Goal: Information Seeking & Learning: Check status

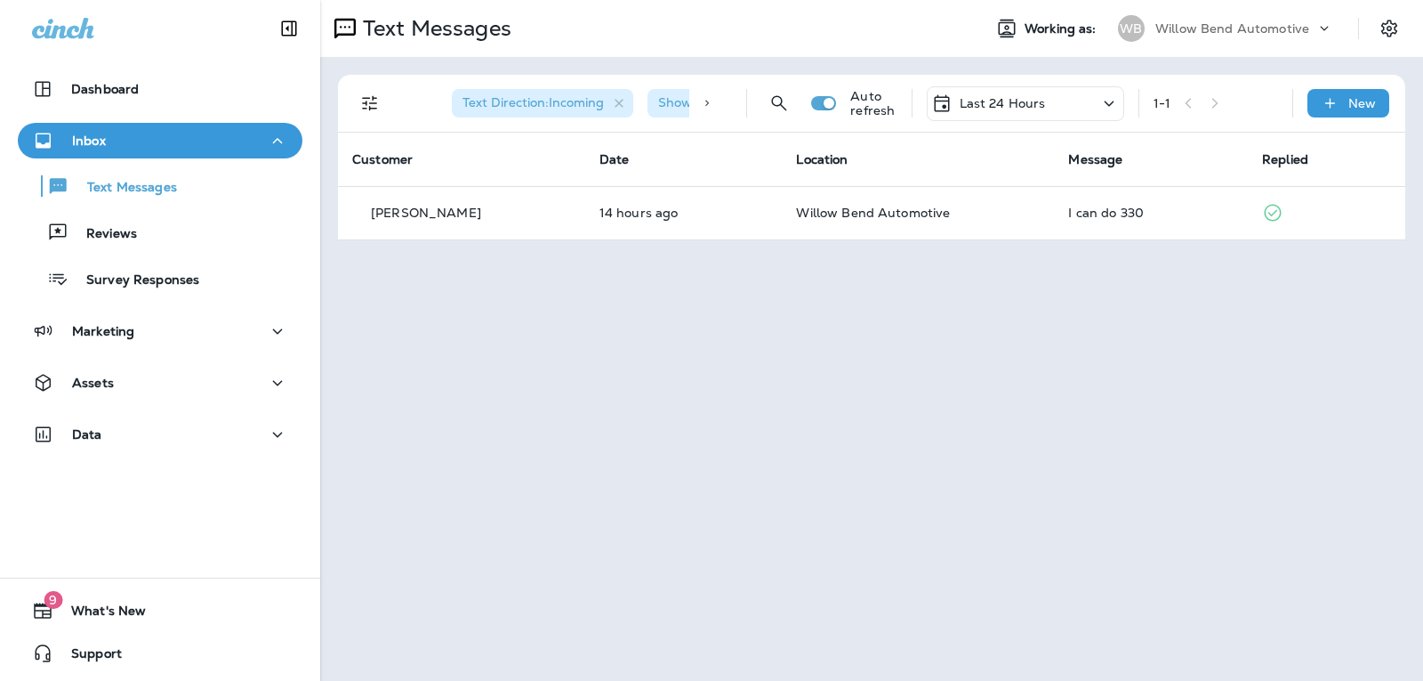
click at [1012, 104] on p "Last 24 Hours" at bounding box center [1003, 103] width 86 height 14
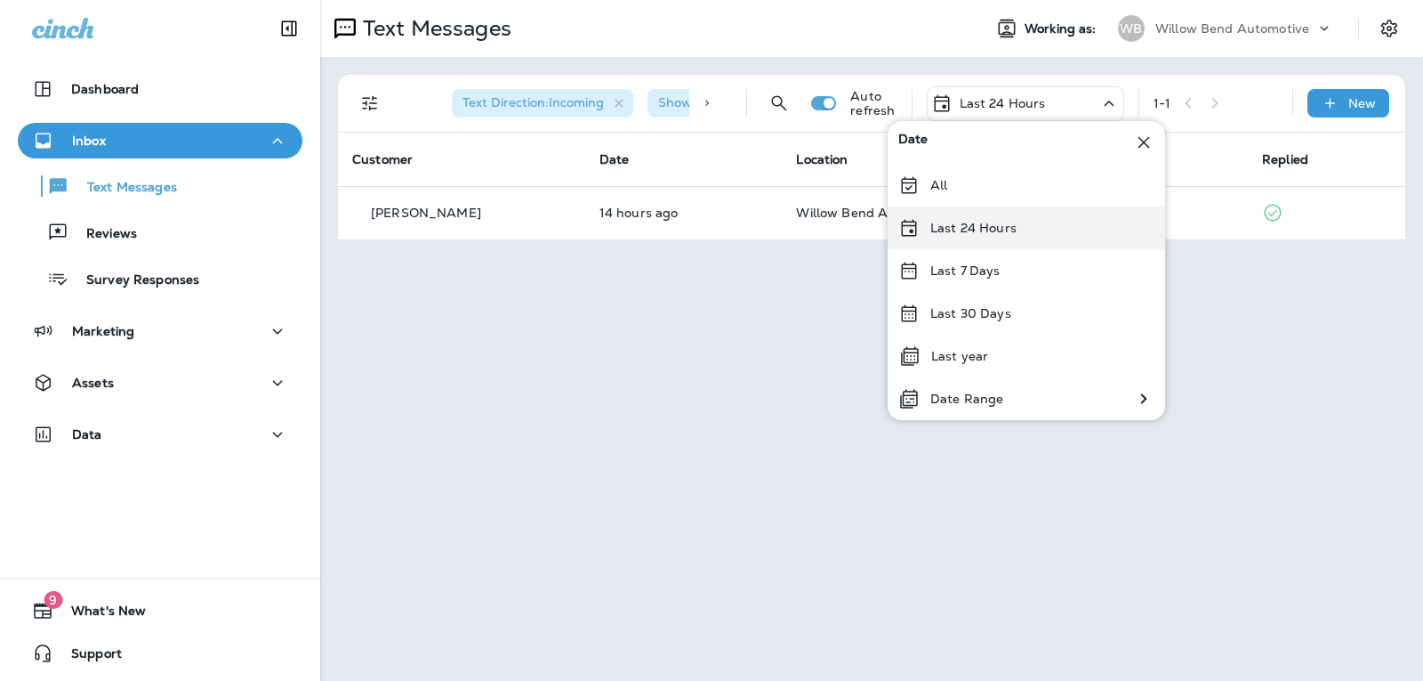
click at [982, 223] on p "Last 24 Hours" at bounding box center [973, 228] width 86 height 14
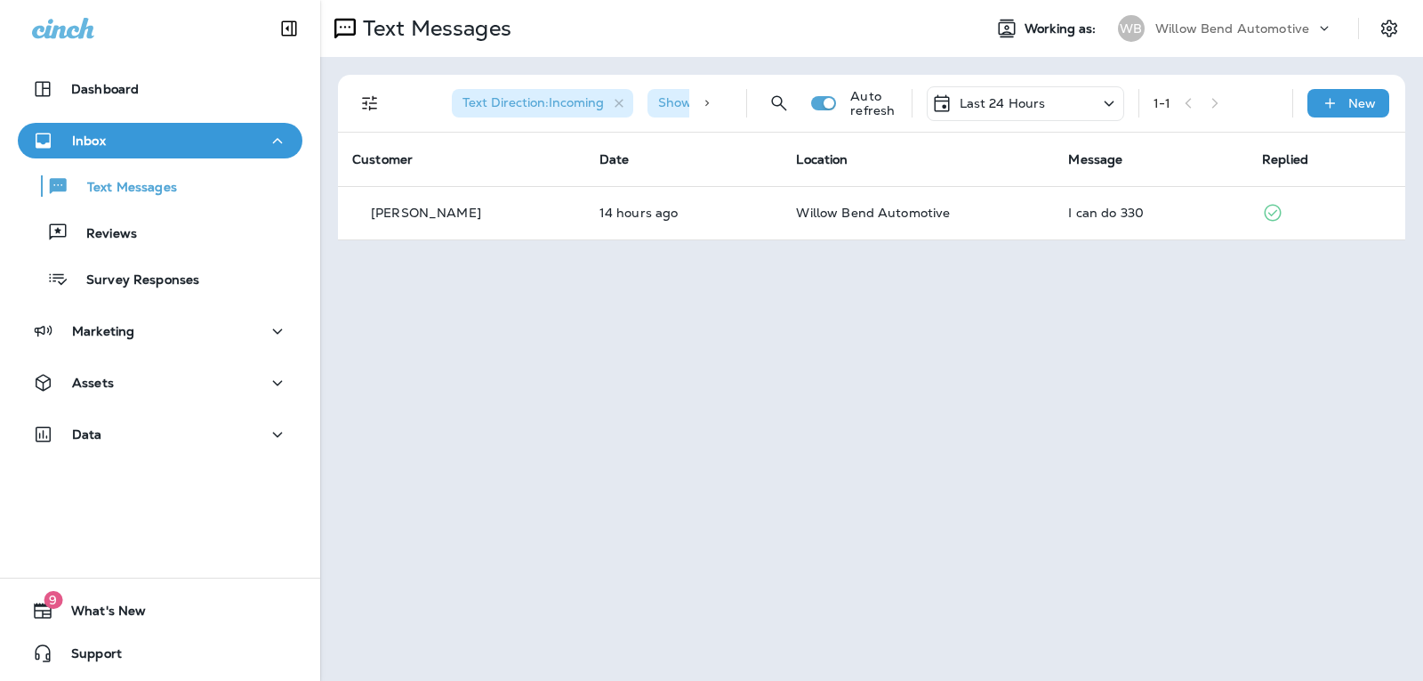
click at [1035, 91] on div "Last 24 Hours" at bounding box center [1025, 103] width 197 height 35
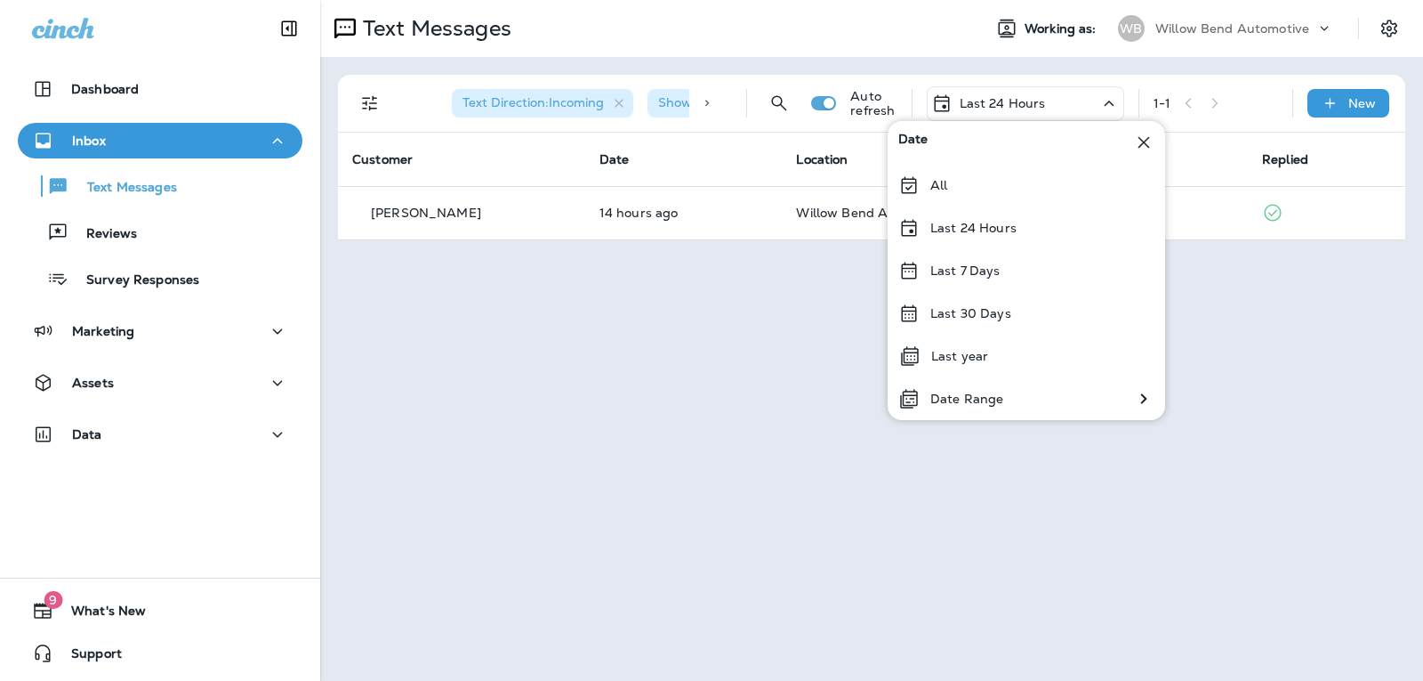
click at [1005, 263] on div "Last 7 Days" at bounding box center [1027, 270] width 278 height 43
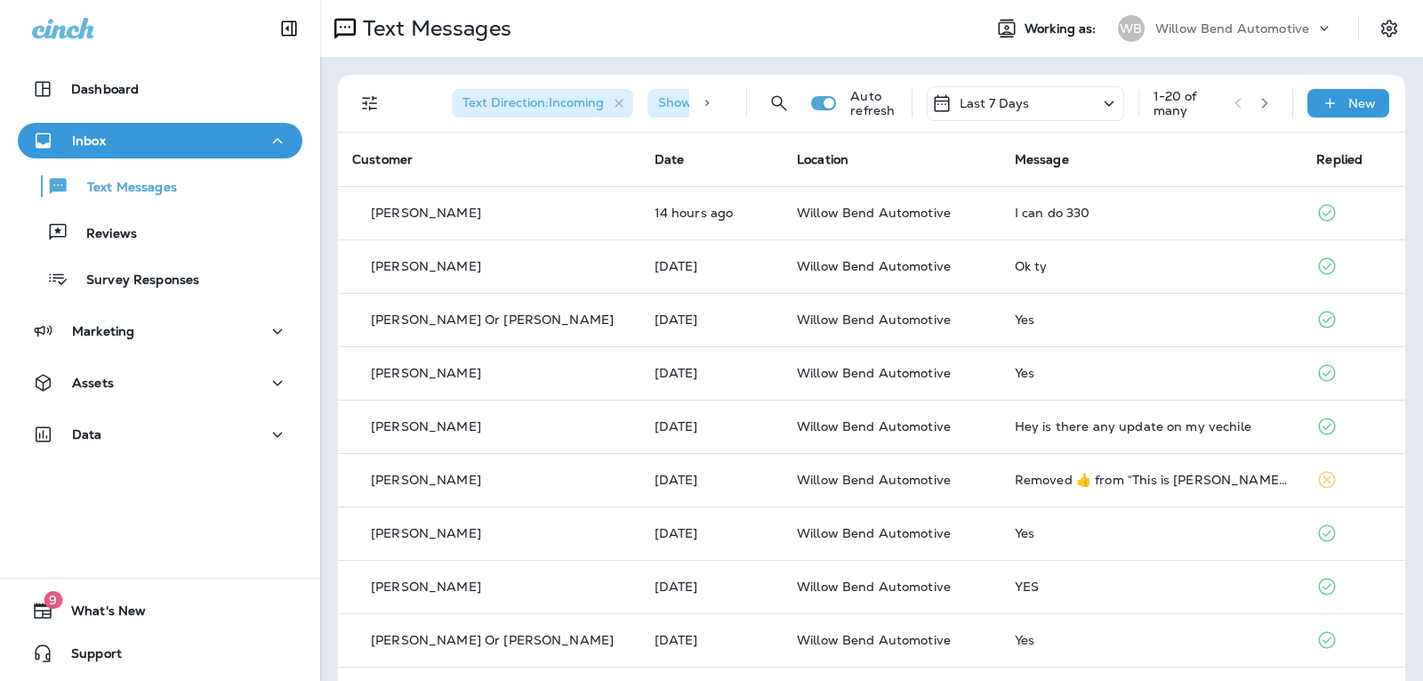
click at [1032, 100] on div "Last 7 Days" at bounding box center [1025, 103] width 197 height 35
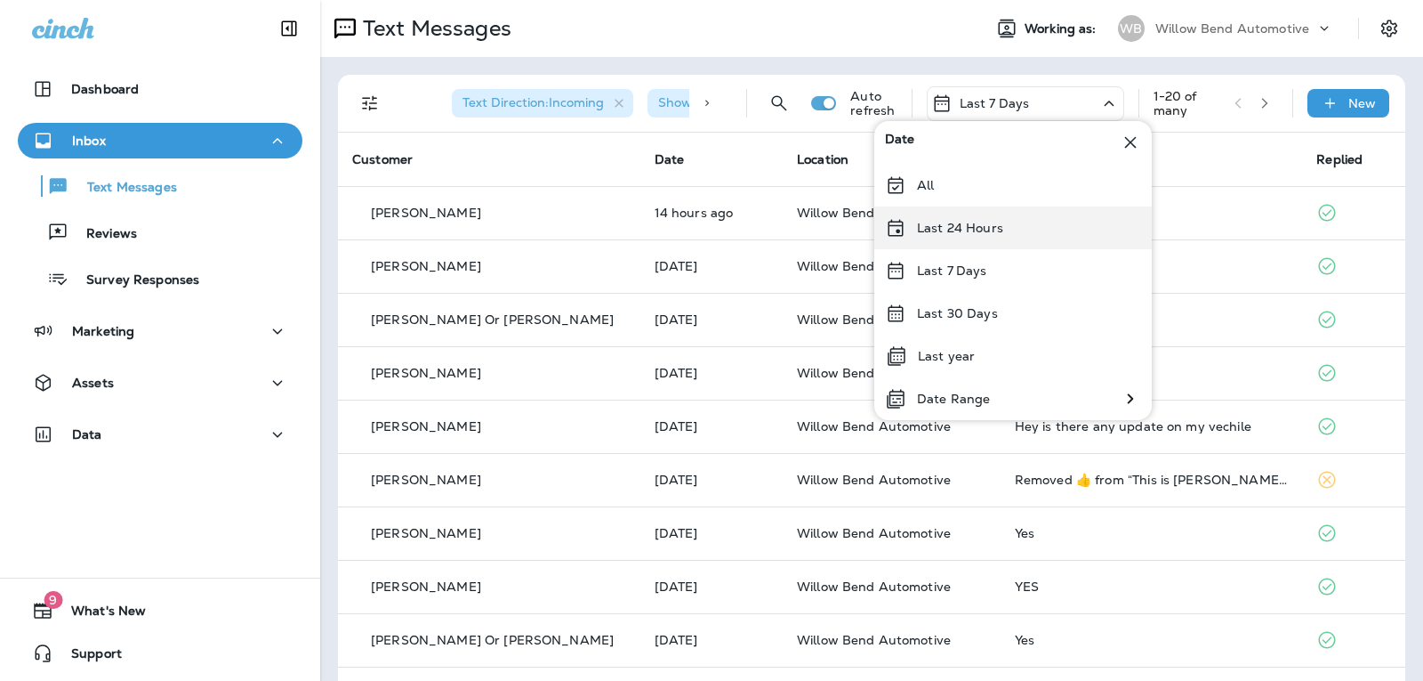
click at [1039, 234] on div "Last 24 Hours" at bounding box center [1013, 227] width 278 height 43
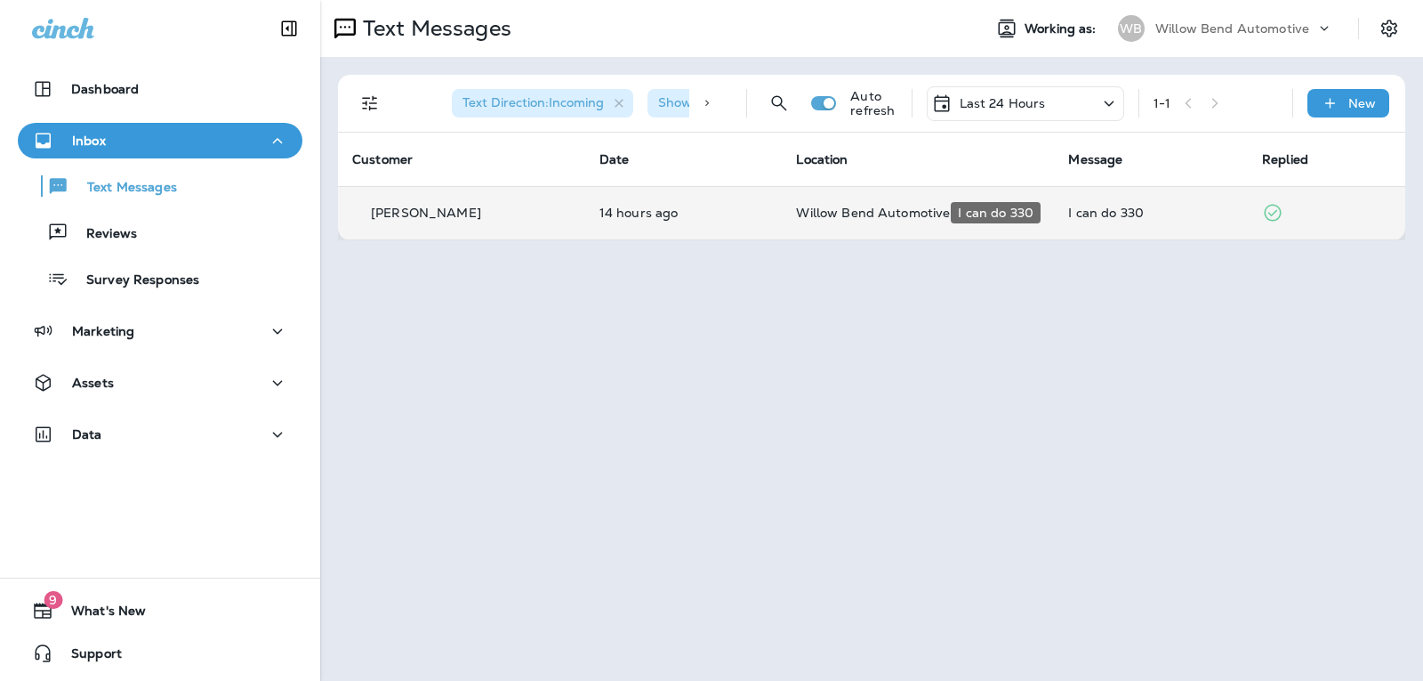
click at [1153, 215] on div "I can do 330" at bounding box center [1150, 212] width 165 height 14
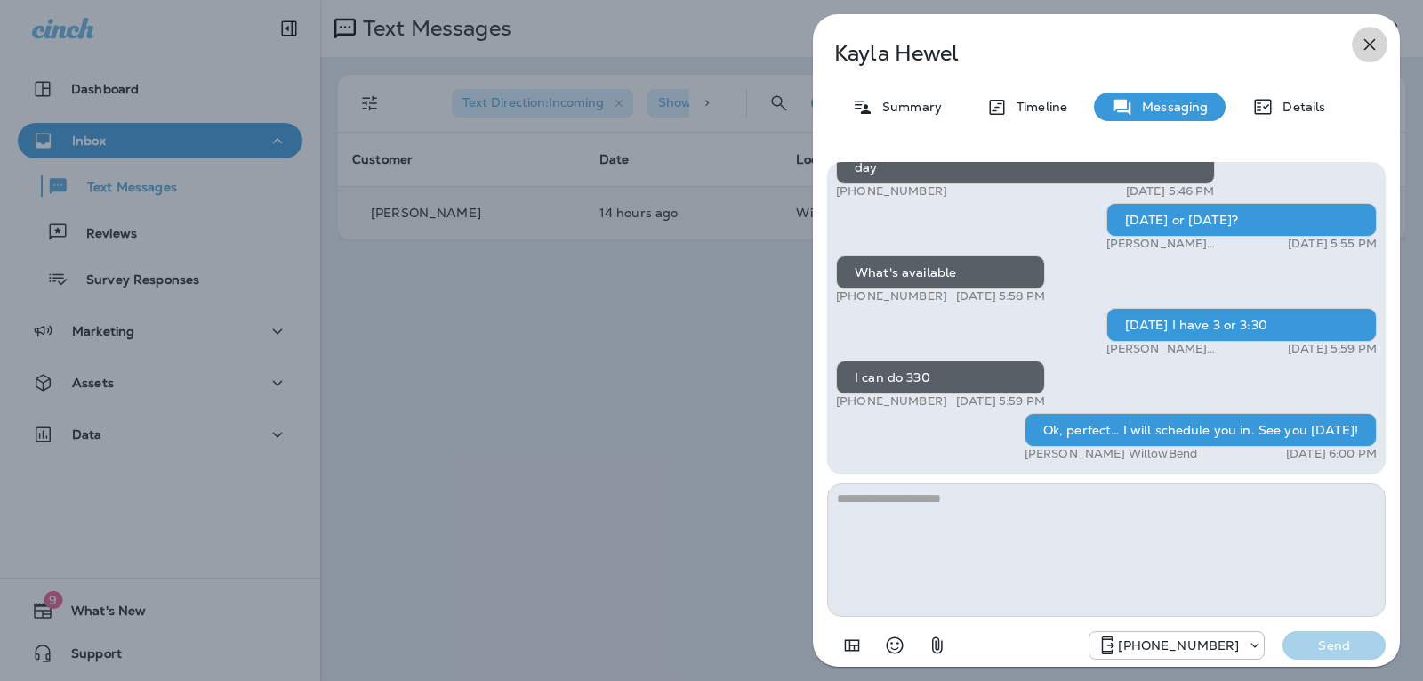
click at [1375, 44] on icon "button" at bounding box center [1369, 44] width 21 height 21
